Goal: Transaction & Acquisition: Purchase product/service

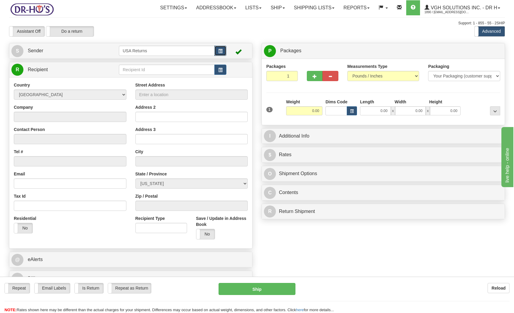
click at [220, 50] on span "button" at bounding box center [220, 51] width 4 height 4
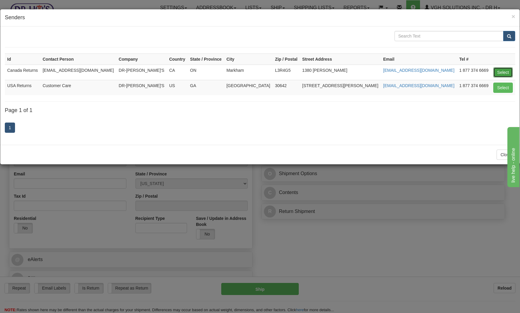
click at [507, 73] on button "Select" at bounding box center [503, 72] width 20 height 10
type input "Canada Returns"
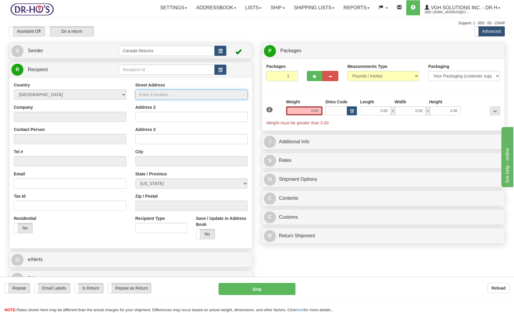
click at [154, 95] on input "Street Address" at bounding box center [191, 94] width 113 height 10
click at [220, 68] on button "button" at bounding box center [220, 70] width 12 height 10
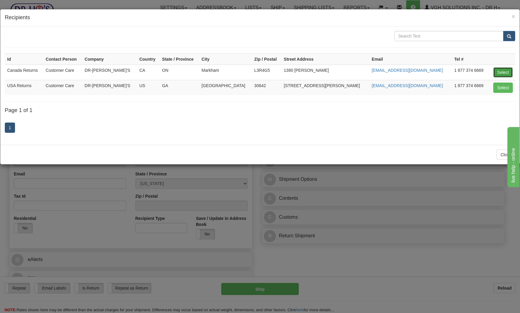
click at [508, 70] on button "Select" at bounding box center [503, 72] width 20 height 10
type input "Canada Returns"
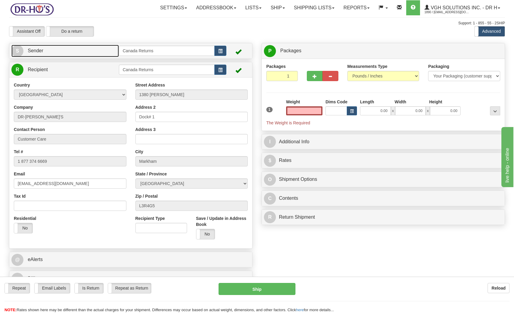
type input "0.00"
click at [89, 53] on link "S Sender" at bounding box center [64, 51] width 107 height 12
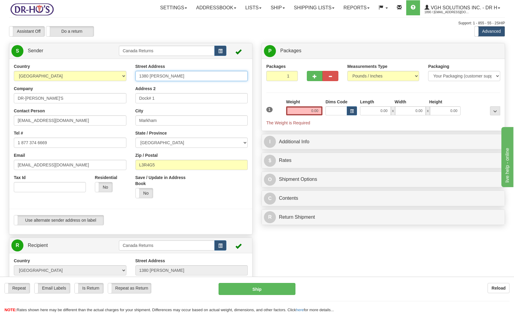
click at [181, 76] on input "1380 [PERSON_NAME]" at bounding box center [191, 76] width 113 height 10
paste input "[STREET_ADDRESS]"
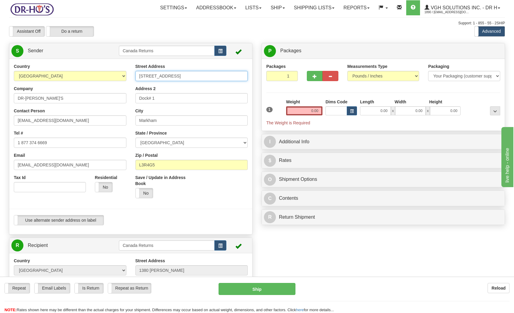
click at [234, 75] on input "[STREET_ADDRESS]" at bounding box center [191, 76] width 113 height 10
type input "[STREET_ADDRESS],"
click at [166, 166] on input "L3R4G5" at bounding box center [191, 165] width 113 height 10
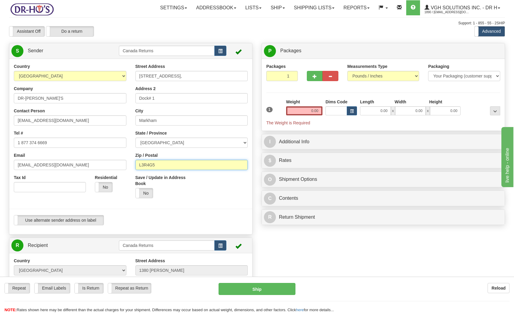
scroll to position [0, 0]
click at [166, 166] on input "L3R4G5" at bounding box center [191, 165] width 113 height 10
paste input "V1W1J"
type input "V1W1J5"
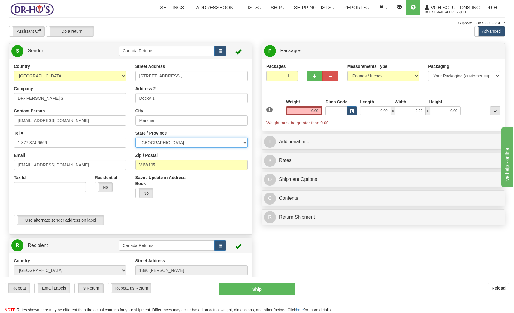
drag, startPoint x: 223, startPoint y: 144, endPoint x: 224, endPoint y: 148, distance: 3.8
click at [223, 144] on select "[GEOGRAPHIC_DATA] [GEOGRAPHIC_DATA] [GEOGRAPHIC_DATA] [GEOGRAPHIC_DATA] [GEOGRA…" at bounding box center [191, 142] width 113 height 10
select select "BC"
click at [135, 137] on select "[GEOGRAPHIC_DATA] [GEOGRAPHIC_DATA] [GEOGRAPHIC_DATA] [GEOGRAPHIC_DATA] [GEOGRA…" at bounding box center [191, 142] width 113 height 10
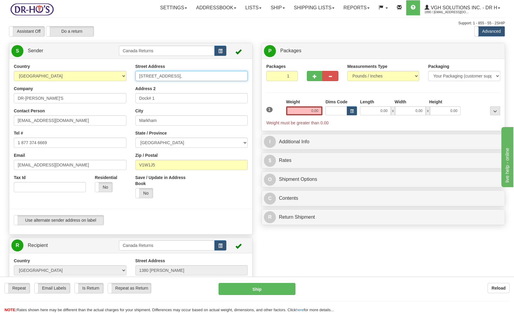
drag, startPoint x: 246, startPoint y: 76, endPoint x: 225, endPoint y: 82, distance: 22.1
click at [211, 76] on input "[STREET_ADDRESS]," at bounding box center [191, 76] width 113 height 10
drag, startPoint x: 226, startPoint y: 75, endPoint x: 200, endPoint y: 80, distance: 26.5
click at [182, 77] on input "[STREET_ADDRESS]" at bounding box center [191, 76] width 113 height 10
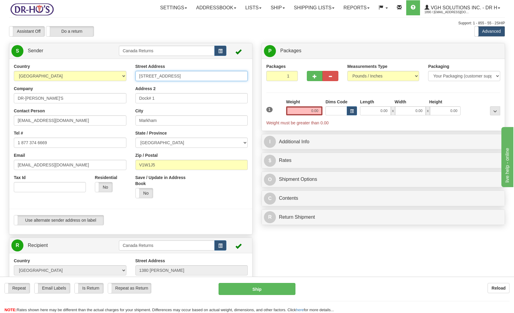
type input "[STREET_ADDRESS]"
click at [168, 119] on input "Markham" at bounding box center [191, 120] width 113 height 10
paste input "Kelowna Southwest"
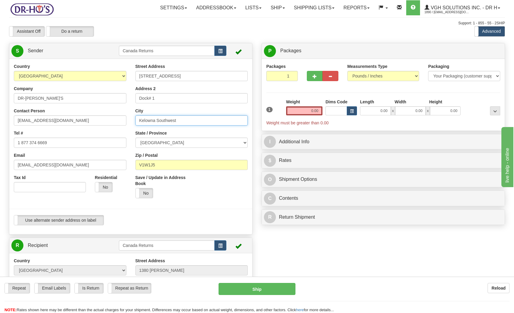
type input "Kelowna Southwest"
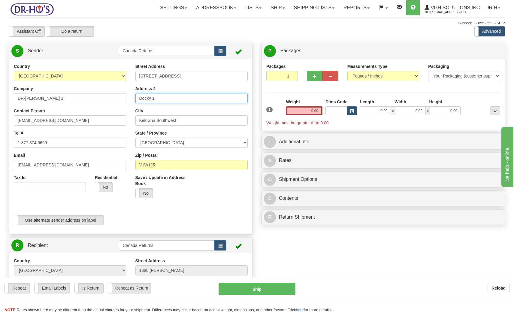
click at [164, 98] on input "Dock# 1" at bounding box center [191, 98] width 113 height 10
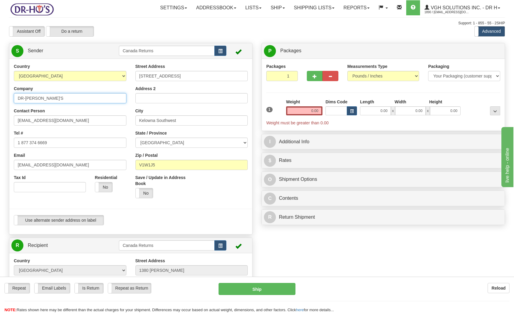
click at [52, 100] on input "DR-[PERSON_NAME]'S" at bounding box center [70, 98] width 113 height 10
type input "[PERSON_NAME]"
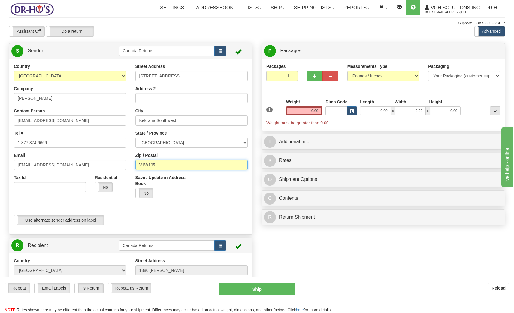
click at [139, 164] on input "V1W1J5" at bounding box center [191, 165] width 113 height 10
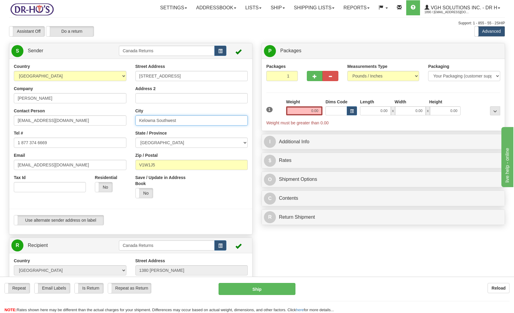
click at [140, 120] on input "Kelowna Southwest" at bounding box center [191, 120] width 113 height 10
type input "Kelowna Southwest"
click at [198, 192] on div "Save / Update in Address Book Yes No" at bounding box center [192, 188] width 122 height 28
click at [309, 112] on input "0.00" at bounding box center [304, 110] width 36 height 9
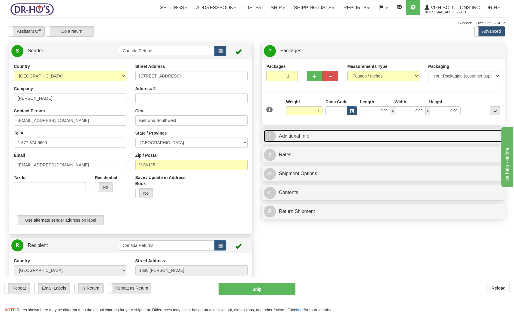
type input "1.00"
click at [342, 135] on link "I Additional Info" at bounding box center [383, 136] width 239 height 12
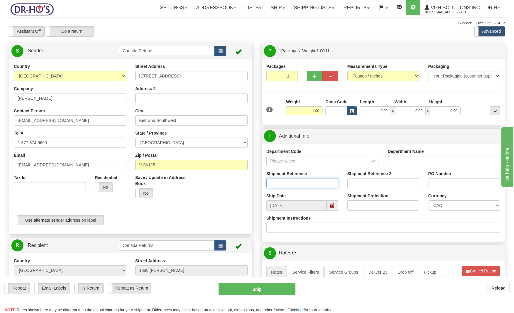
click at [281, 185] on input "Shipment Reference" at bounding box center [302, 183] width 72 height 10
paste input "1206912"
click at [330, 206] on span at bounding box center [332, 205] width 4 height 4
type input "1206912"
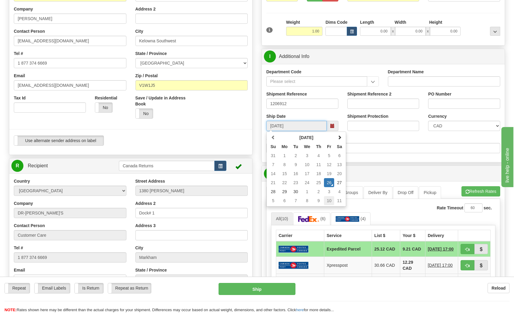
scroll to position [80, 0]
click at [284, 201] on td "6" at bounding box center [284, 200] width 12 height 9
type input "[DATE]"
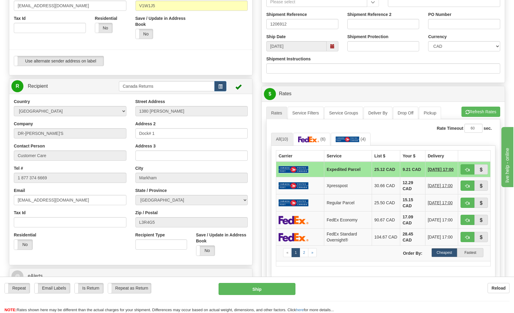
scroll to position [160, 0]
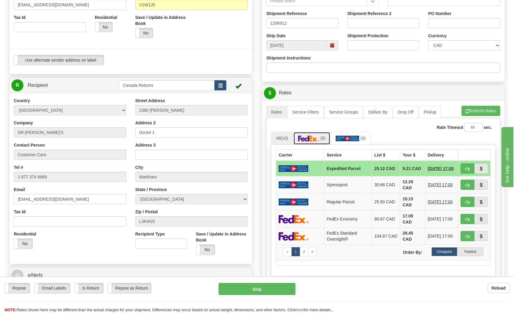
click at [314, 141] on img at bounding box center [308, 138] width 21 height 6
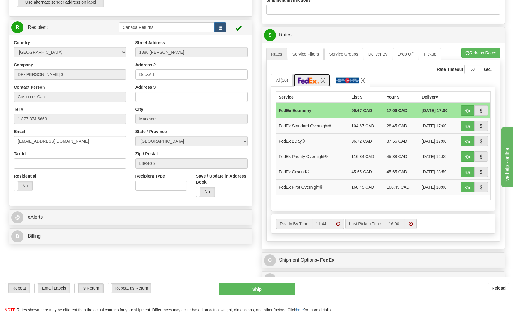
scroll to position [200, 0]
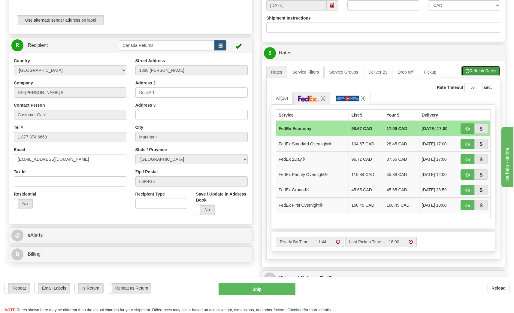
click at [470, 71] on button "Refresh Rates" at bounding box center [480, 71] width 39 height 10
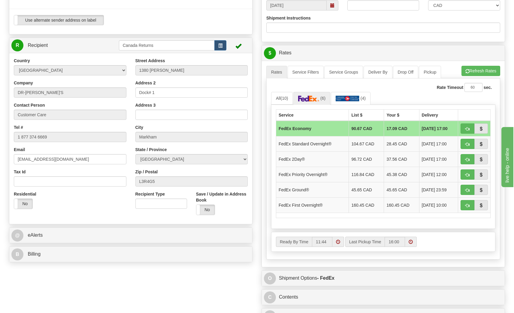
click at [400, 99] on ul "All (10) (6) (4)" at bounding box center [383, 98] width 224 height 13
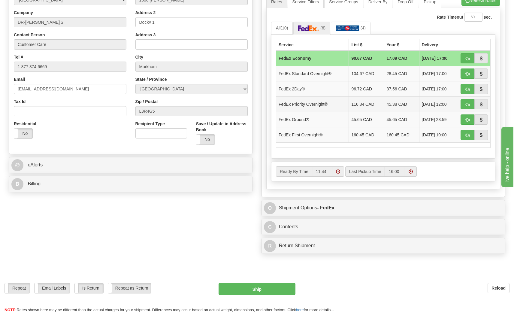
scroll to position [280, 0]
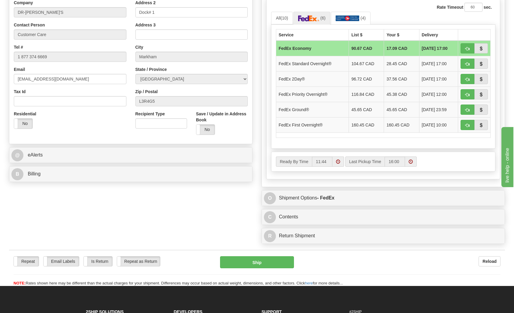
click at [212, 220] on div "Create a label for the return Create Pickup Without Label S" at bounding box center [257, 5] width 505 height 484
click at [341, 21] on img at bounding box center [347, 18] width 24 height 6
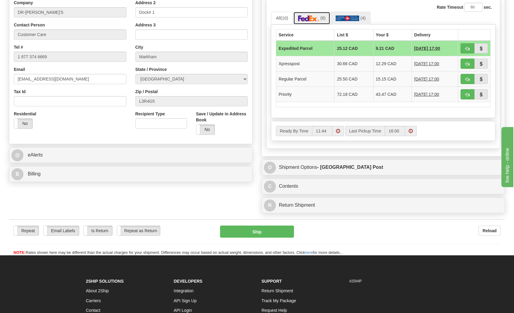
click at [314, 17] on link "(6)" at bounding box center [311, 18] width 37 height 13
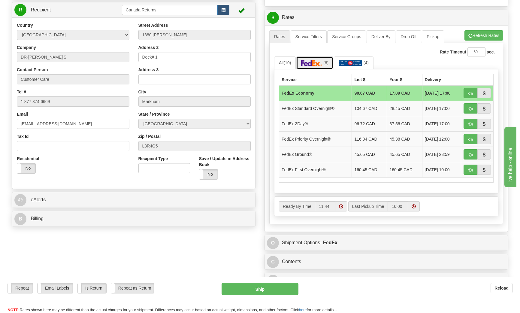
scroll to position [240, 0]
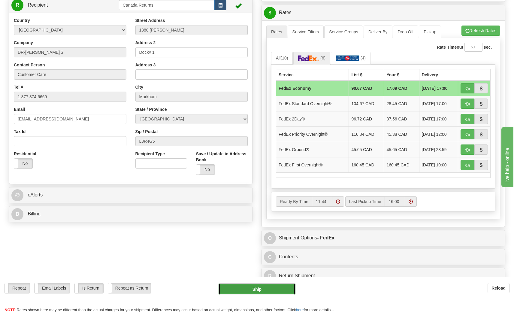
click at [254, 289] on button "Ship" at bounding box center [256, 289] width 77 height 12
type input "20"
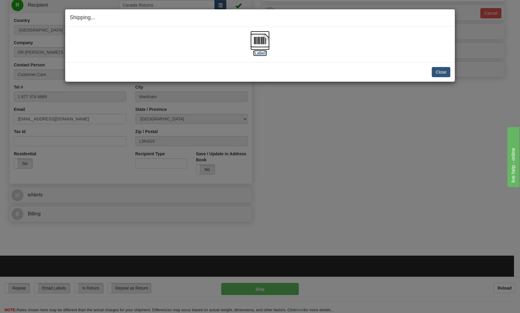
click at [261, 53] on label "[Label]" at bounding box center [260, 53] width 14 height 6
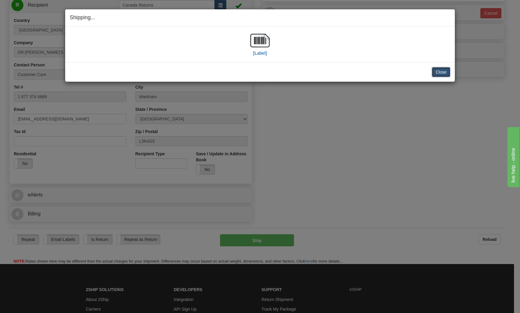
click at [440, 69] on button "Close" at bounding box center [440, 72] width 19 height 10
